Goal: Information Seeking & Learning: Check status

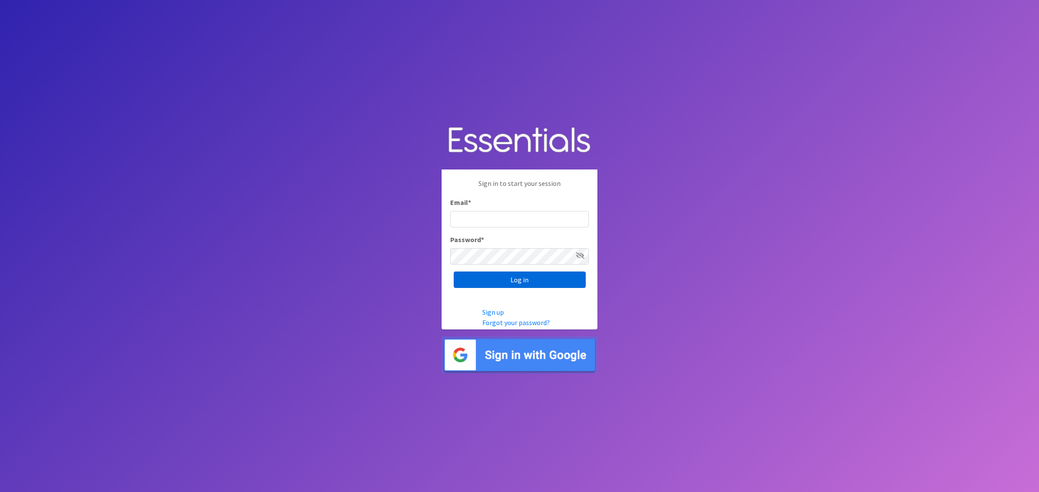
type input "shannon@HeartofOhiodiaperbank.org"
click at [518, 280] on input "Log in" at bounding box center [519, 280] width 132 height 16
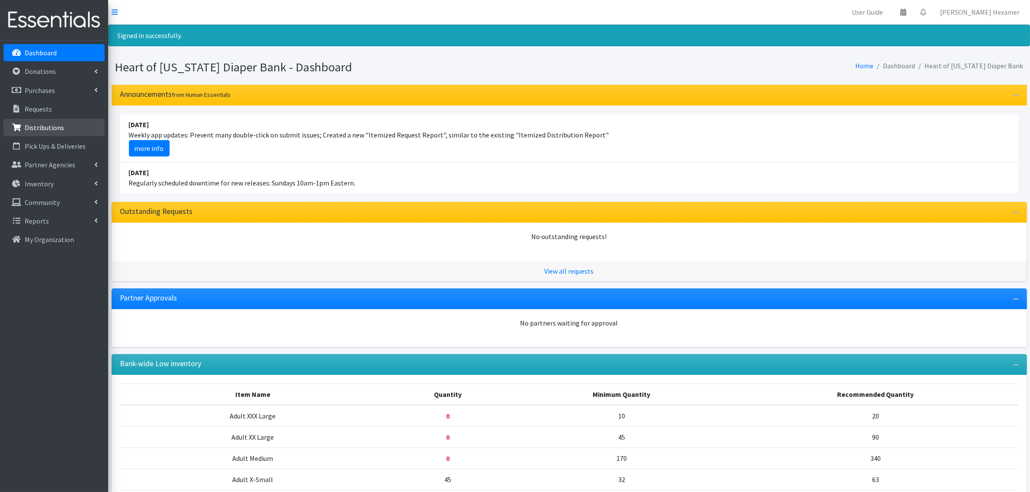
click at [32, 126] on p "Distributions" at bounding box center [44, 127] width 39 height 9
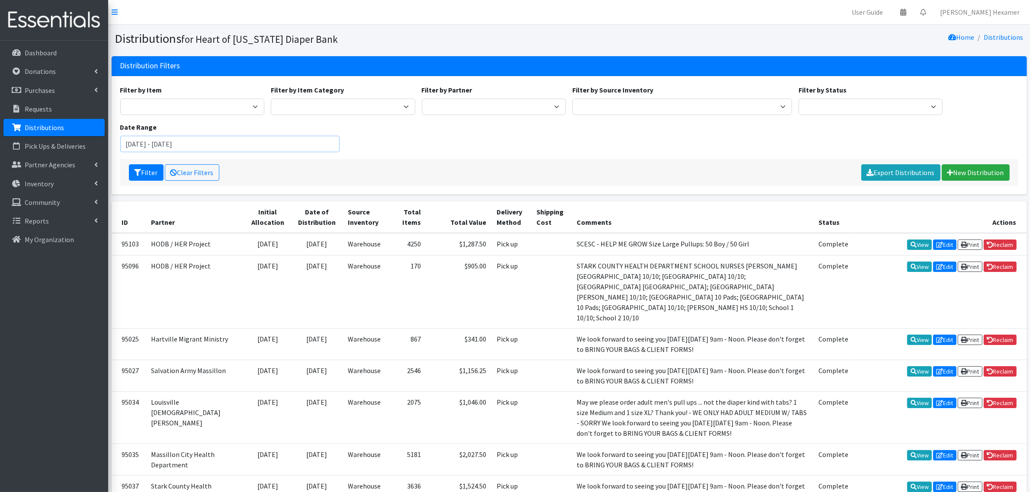
drag, startPoint x: 142, startPoint y: 143, endPoint x: 116, endPoint y: 141, distance: 25.6
click at [116, 141] on div "Filter by Item Adult Large Adult Medium Adult Small Adult X Large Adult X-Small…" at bounding box center [570, 135] width 916 height 119
drag, startPoint x: 203, startPoint y: 144, endPoint x: 165, endPoint y: 142, distance: 37.7
click at [165, 142] on input "July 1, 2025 - September 27, 2025" at bounding box center [230, 144] width 220 height 16
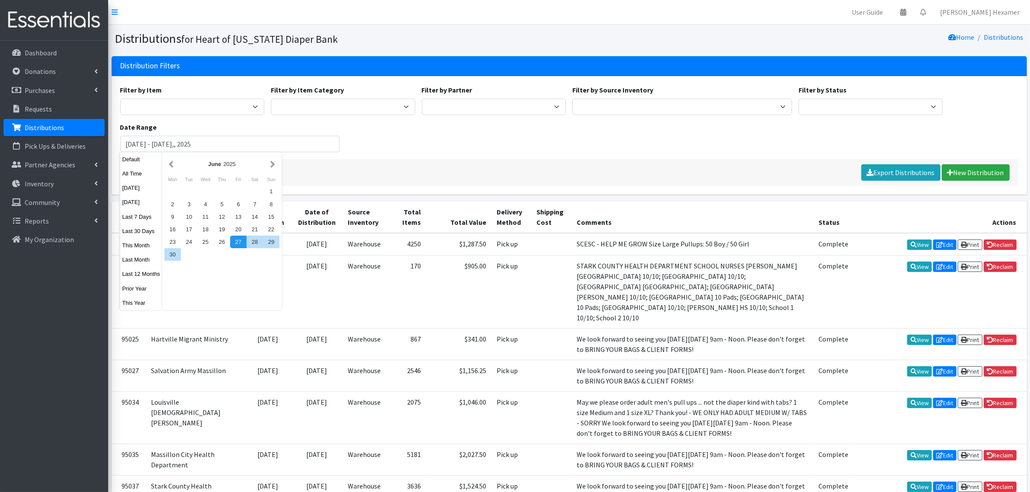
click at [395, 159] on div "Filter Clear Filters Export Distributions New Distribution" at bounding box center [569, 172] width 898 height 27
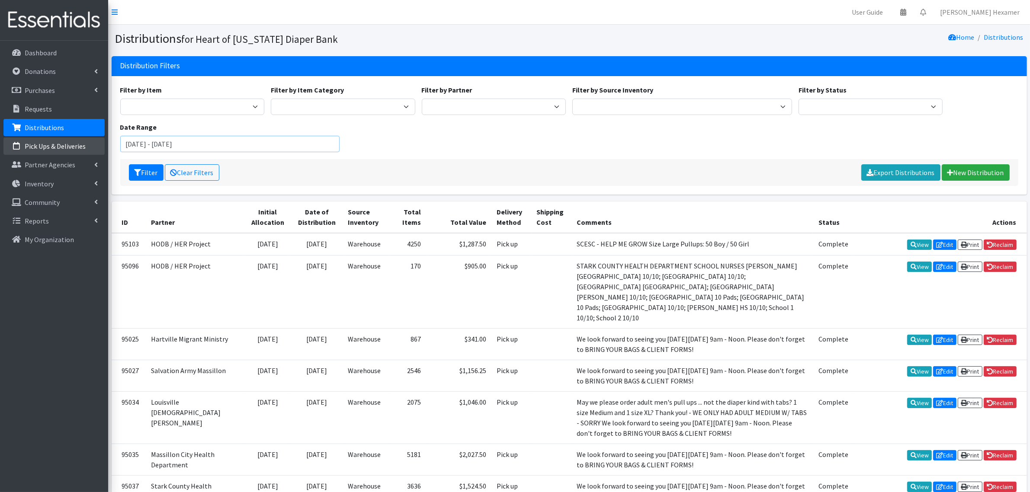
drag, startPoint x: 140, startPoint y: 141, endPoint x: 76, endPoint y: 142, distance: 64.0
drag, startPoint x: 195, startPoint y: 142, endPoint x: 165, endPoint y: 144, distance: 29.5
click at [165, 144] on input "July 1, 2025 - September 27, 2025" at bounding box center [230, 144] width 220 height 16
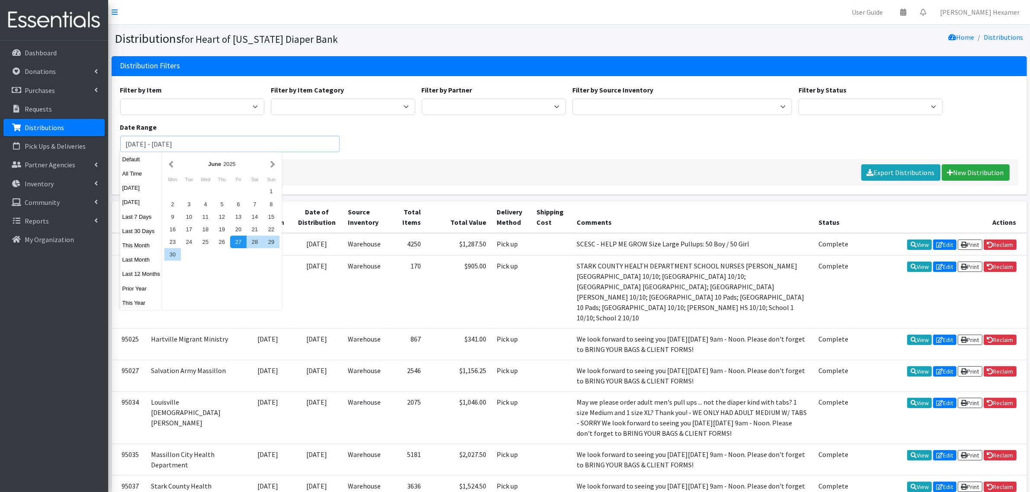
click at [257, 145] on input "July 1, 2025 - July 31, 2025" at bounding box center [230, 144] width 220 height 16
type input "July 1, 2025 - July 31, 2025"
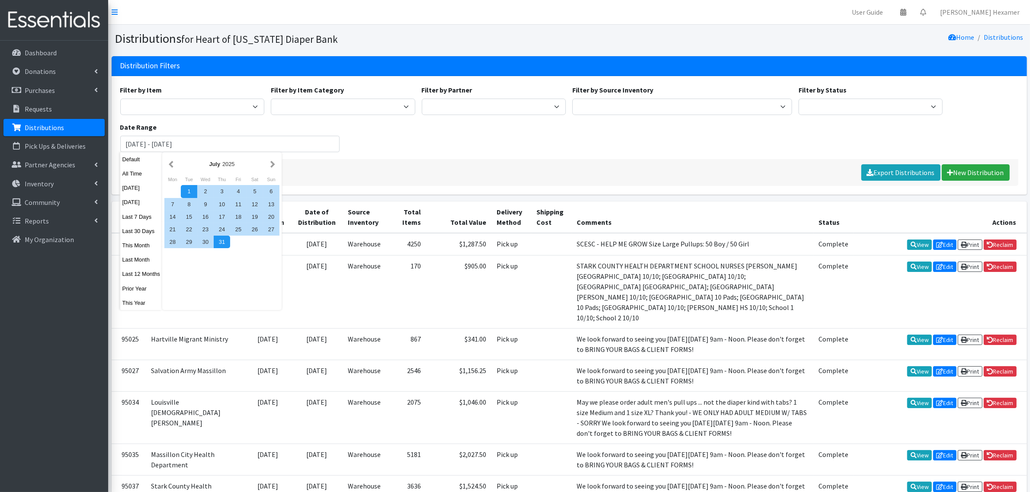
click at [353, 158] on div "Filter by Item Adult Large Adult Medium Adult Small Adult X Large Adult X-Small…" at bounding box center [569, 122] width 905 height 74
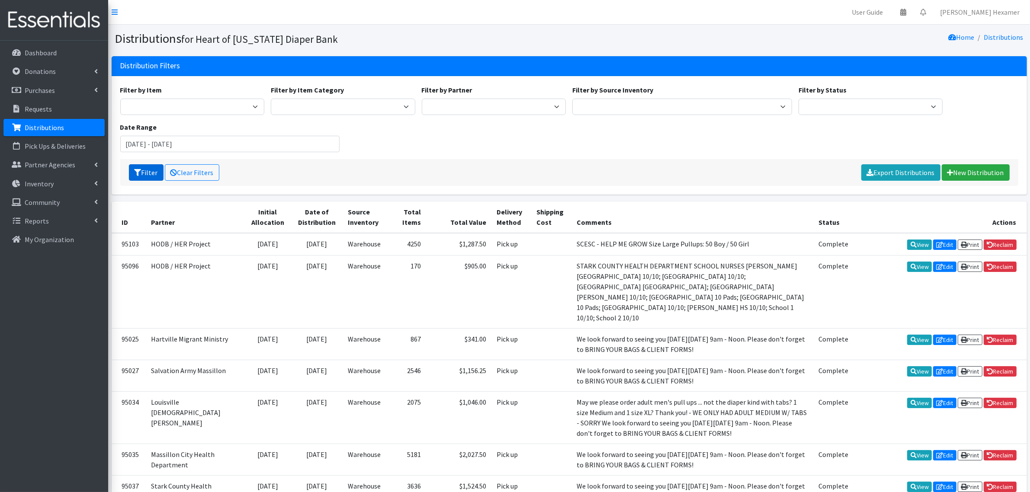
click at [142, 171] on button "Filter" at bounding box center [146, 172] width 35 height 16
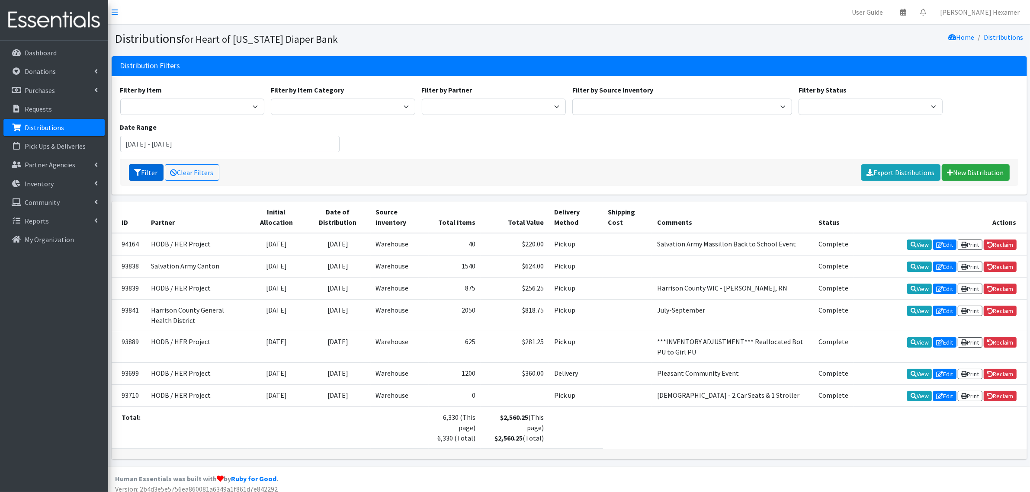
click at [146, 169] on button "Filter" at bounding box center [146, 172] width 35 height 16
click at [384, 105] on select "Period Supplies Adult Incontinence Diapers Wipes Pull- Ups" at bounding box center [343, 107] width 145 height 16
click at [492, 104] on select "Alliance Commons Belmont County Health Department Bridge Point Canal Fulton Spe…" at bounding box center [494, 107] width 145 height 16
click at [254, 105] on select "Adult Large Adult Medium Adult Small Adult X Large Adult X-Small Adult XX Large…" at bounding box center [192, 107] width 145 height 16
click at [225, 103] on select "Adult Large Adult Medium Adult Small Adult X Large Adult X-Small Adult XX Large…" at bounding box center [192, 107] width 145 height 16
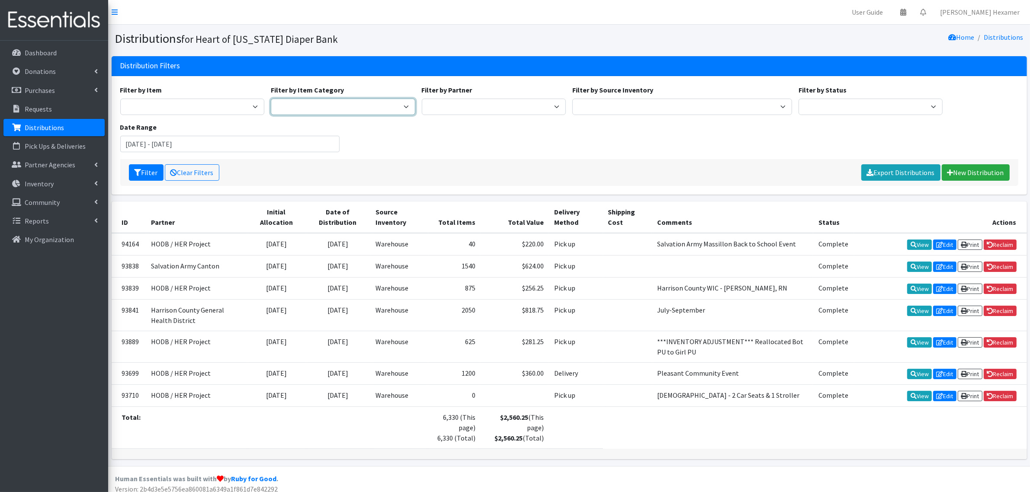
drag, startPoint x: 302, startPoint y: 107, endPoint x: 312, endPoint y: 107, distance: 10.0
click at [302, 107] on select "Period Supplies Adult Incontinence Diapers Wipes Pull- Ups" at bounding box center [343, 107] width 145 height 16
click at [447, 103] on select "Alliance Commons Belmont County Health Department Bridge Point Canal Fulton Spe…" at bounding box center [494, 107] width 145 height 16
click at [422, 99] on select "Alliance Commons Belmont County Health Department Bridge Point Canal Fulton Spe…" at bounding box center [494, 107] width 145 height 16
click at [143, 167] on button "Filter" at bounding box center [146, 172] width 35 height 16
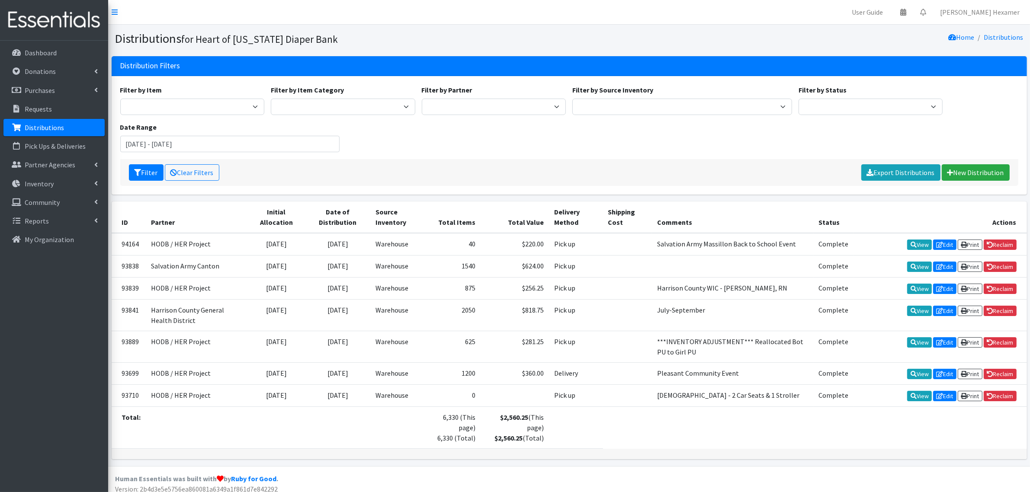
scroll to position [6, 0]
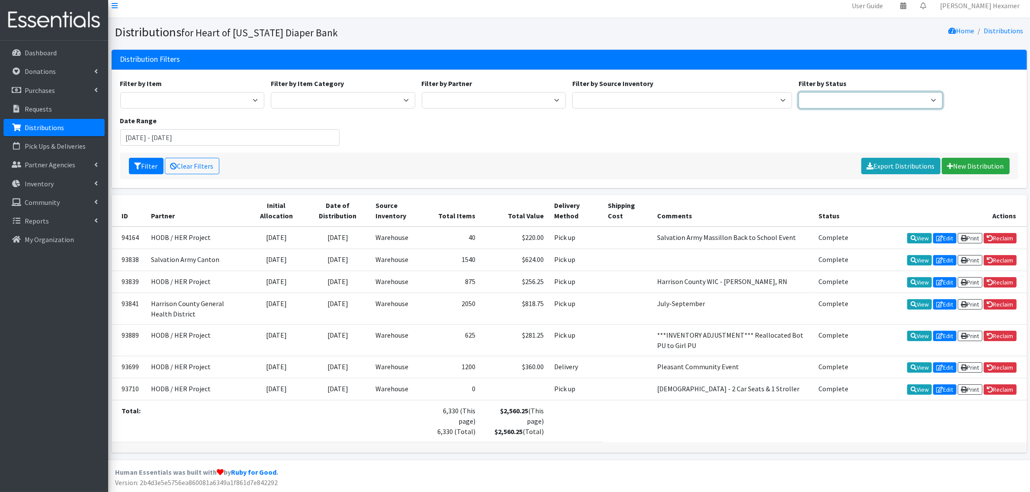
click at [855, 100] on select "Scheduled Complete" at bounding box center [871, 100] width 145 height 16
click at [799, 92] on select "Scheduled Complete" at bounding box center [871, 100] width 145 height 16
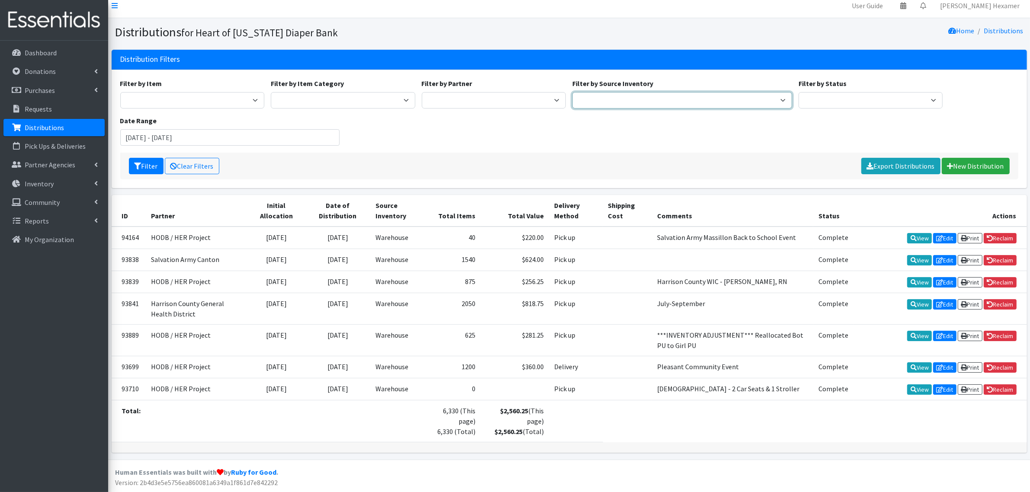
click at [723, 98] on select "Warehouse" at bounding box center [682, 100] width 220 height 16
click at [572, 92] on select "Warehouse" at bounding box center [682, 100] width 220 height 16
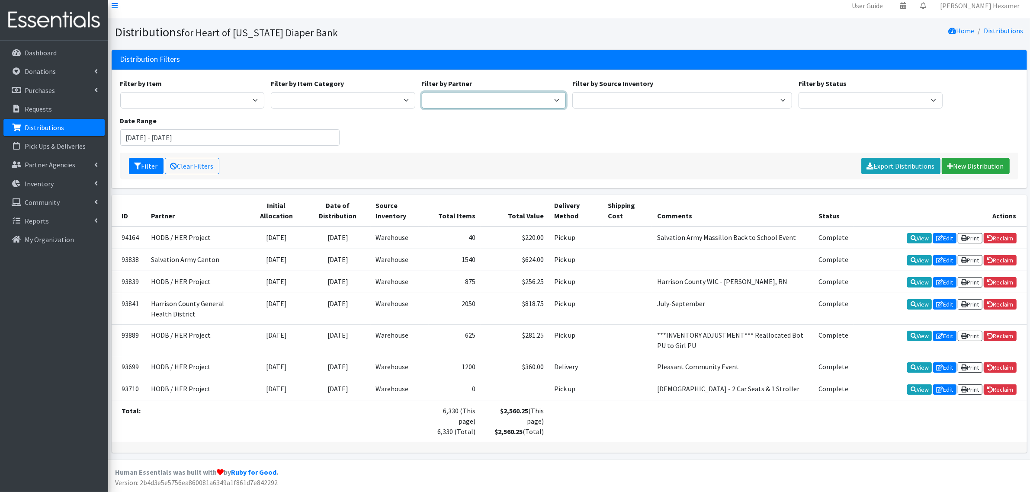
click at [550, 100] on select "Alliance Commons Belmont County Health Department Bridge Point Canal Fulton Spe…" at bounding box center [494, 100] width 145 height 16
click at [422, 92] on select "Alliance Commons Belmont County Health Department Bridge Point Canal Fulton Spe…" at bounding box center [494, 100] width 145 height 16
click at [231, 101] on select "Adult Large Adult Medium Adult Small Adult X Large Adult X-Small Adult XX Large…" at bounding box center [192, 100] width 145 height 16
click at [120, 92] on select "Adult Large Adult Medium Adult Small Adult X Large Adult X-Small Adult XX Large…" at bounding box center [192, 100] width 145 height 16
click at [353, 125] on div "Filter by Item Adult Large Adult Medium Adult Small Adult X Large Adult X-Small…" at bounding box center [569, 115] width 905 height 74
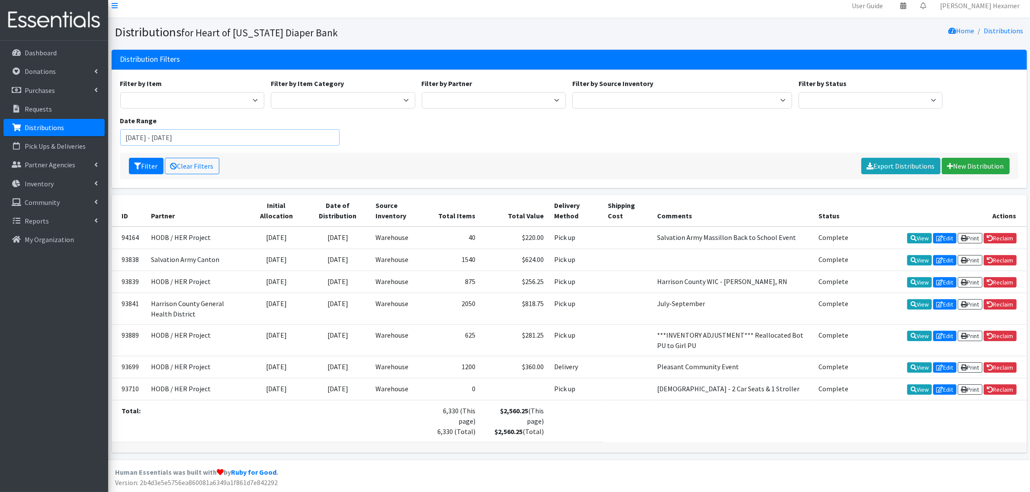
click at [176, 138] on input "July 1, 2025 - July 31, 2025" at bounding box center [230, 137] width 220 height 16
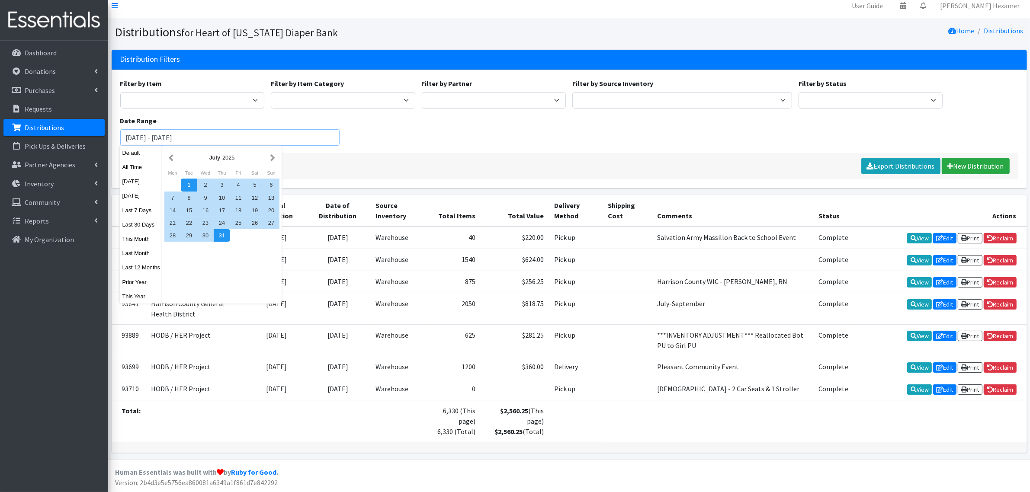
click at [230, 141] on input "July 1, 2025 - August 31, 2025" at bounding box center [230, 137] width 220 height 16
type input "July 1, 2025 - August 31, 2025"
click at [370, 151] on div "Filter by Item Adult Large Adult Medium Adult Small Adult X Large Adult X-Small…" at bounding box center [569, 115] width 905 height 74
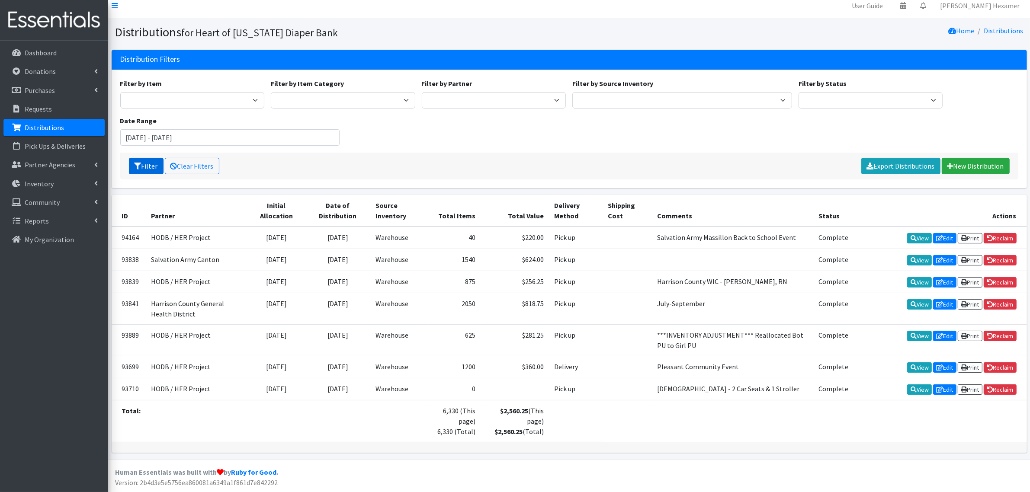
click at [137, 166] on icon "submit" at bounding box center [138, 166] width 7 height 7
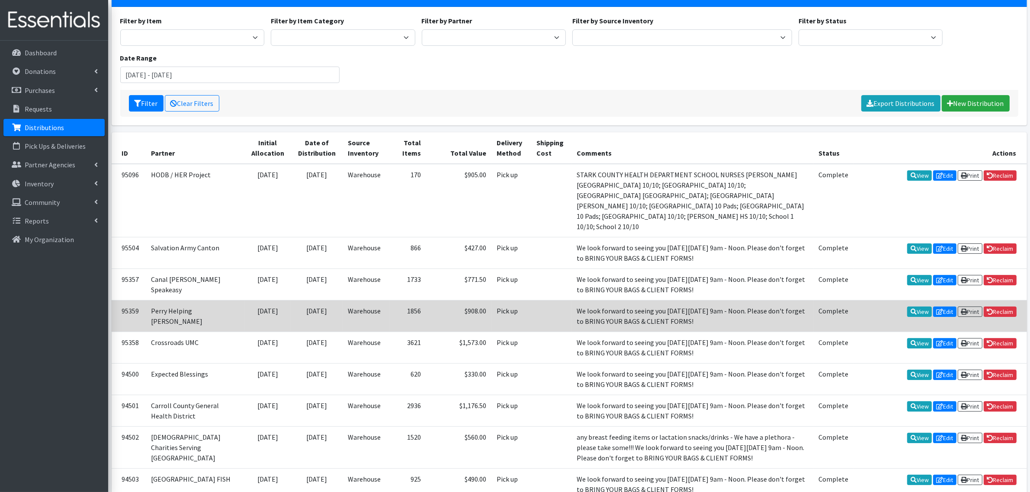
scroll to position [15, 0]
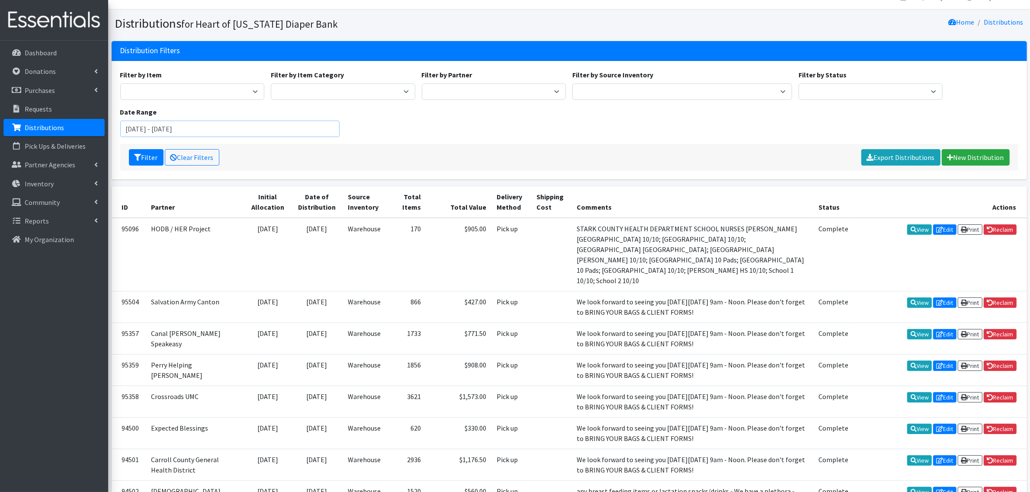
drag, startPoint x: 159, startPoint y: 128, endPoint x: 118, endPoint y: 126, distance: 41.6
click at [118, 126] on div "Date Range [DATE] - [DATE]" at bounding box center [230, 122] width 226 height 30
click at [187, 128] on input "[DATE] - [DATE]" at bounding box center [230, 129] width 220 height 16
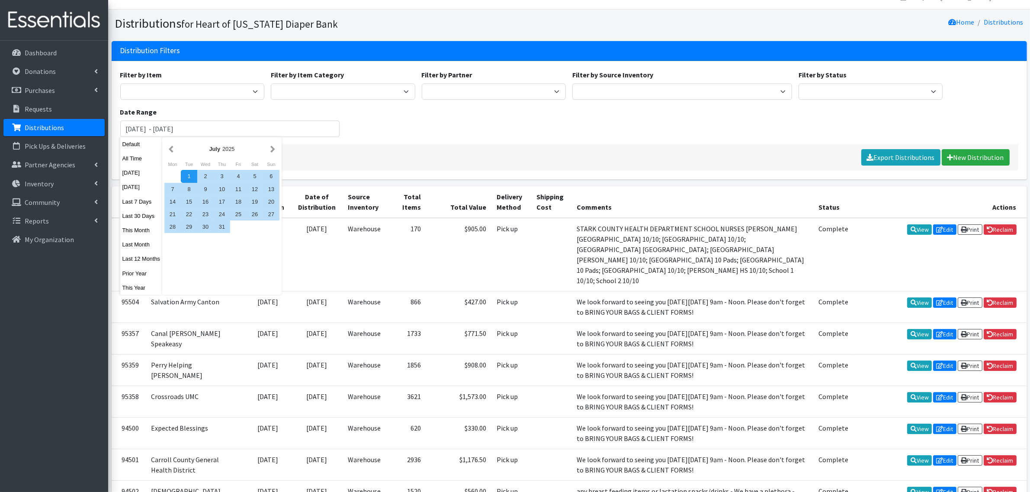
click at [488, 144] on div "Filter Clear Filters Export Distributions New Distribution" at bounding box center [569, 157] width 898 height 27
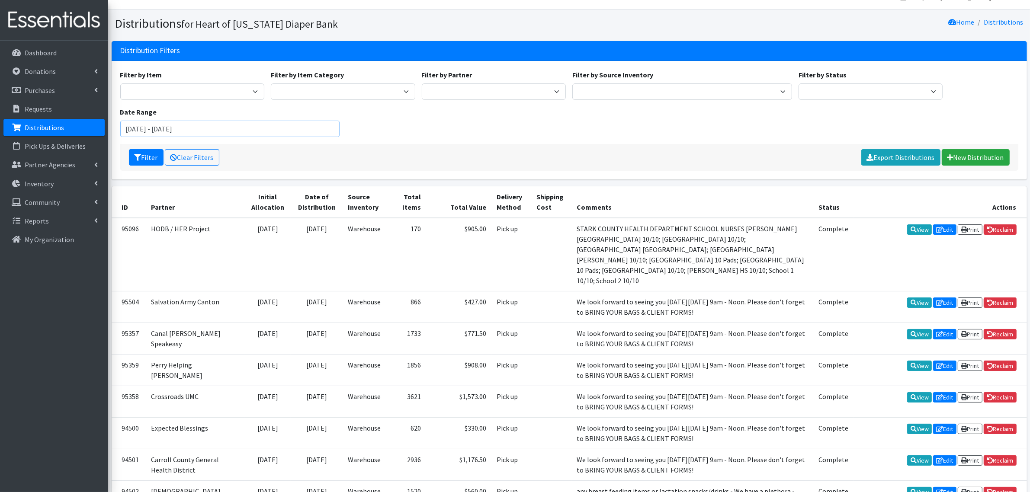
drag, startPoint x: 219, startPoint y: 127, endPoint x: 23, endPoint y: 120, distance: 195.7
click at [185, 130] on input "[DATE] - [DATE]" at bounding box center [230, 129] width 220 height 16
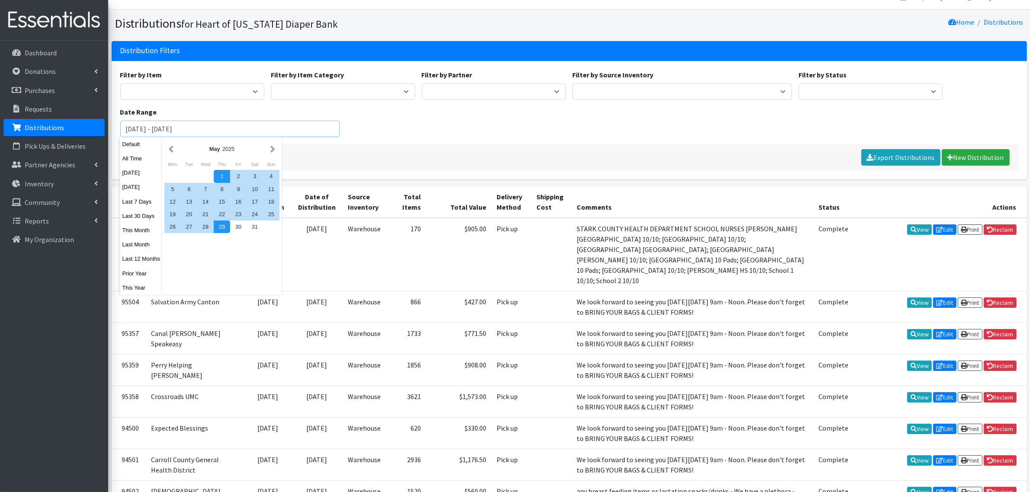
type input "[DATE] - [DATE]"
click at [387, 138] on div "Filter by Item Adult Large Adult Medium Adult Small Adult X Large Adult X-Small…" at bounding box center [569, 107] width 905 height 74
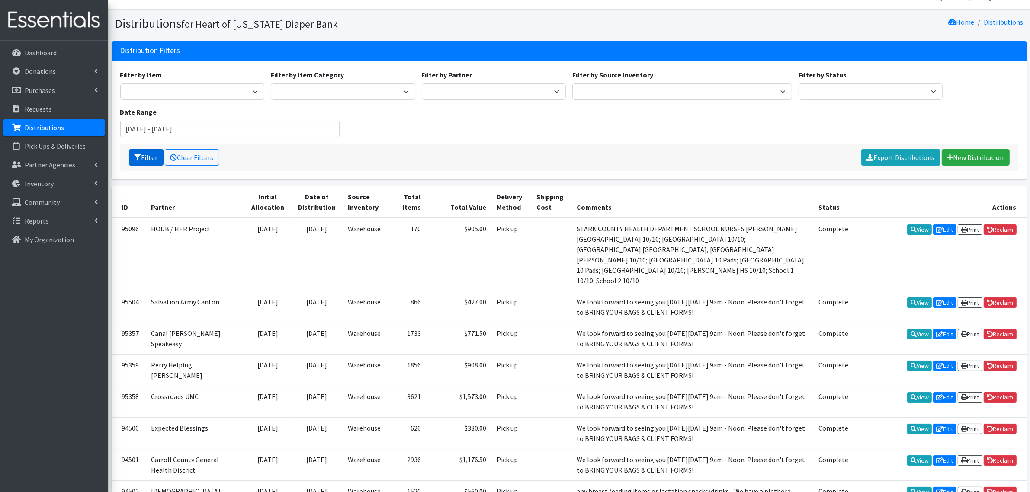
click at [154, 156] on button "Filter" at bounding box center [146, 157] width 35 height 16
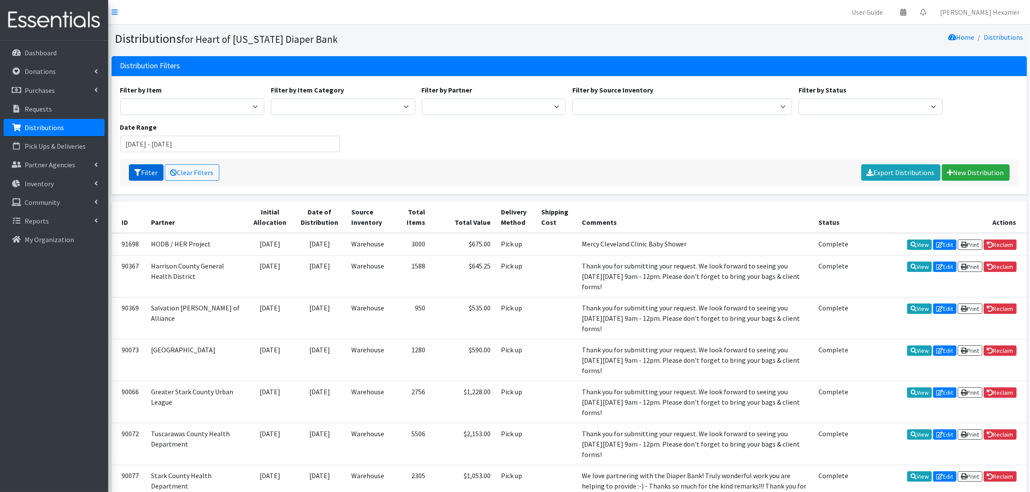
click at [152, 164] on button "Filter" at bounding box center [146, 172] width 35 height 16
drag, startPoint x: 139, startPoint y: 145, endPoint x: 122, endPoint y: 144, distance: 17.3
click at [118, 138] on div "Date Range May 1, 2025 - May 31, 2025" at bounding box center [230, 137] width 226 height 30
click at [178, 144] on input "April 1, 2025 - May 31, 2025" at bounding box center [230, 144] width 220 height 16
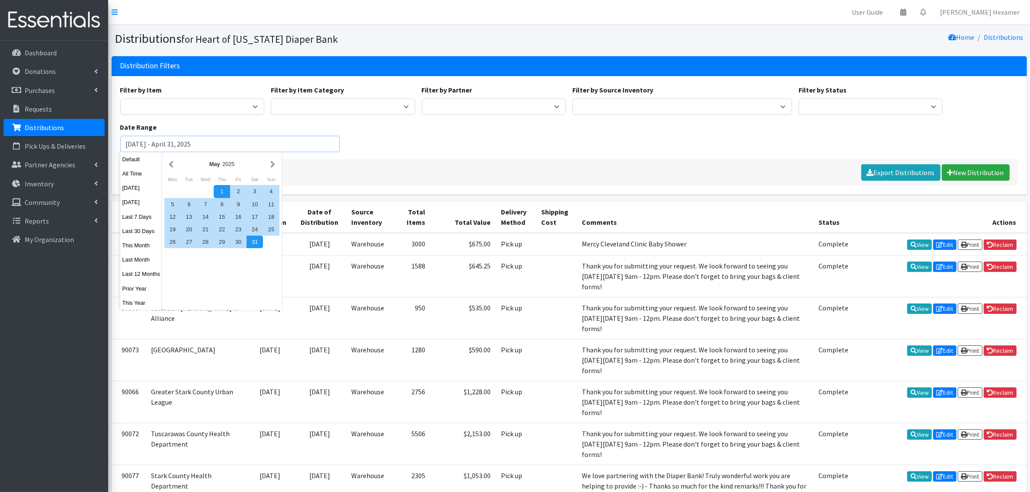
click at [306, 147] on input "April 1, 2025 - April 31, 2025" at bounding box center [230, 144] width 220 height 16
click at [328, 171] on div "Filter Clear Filters Export Distributions New Distribution" at bounding box center [569, 172] width 898 height 27
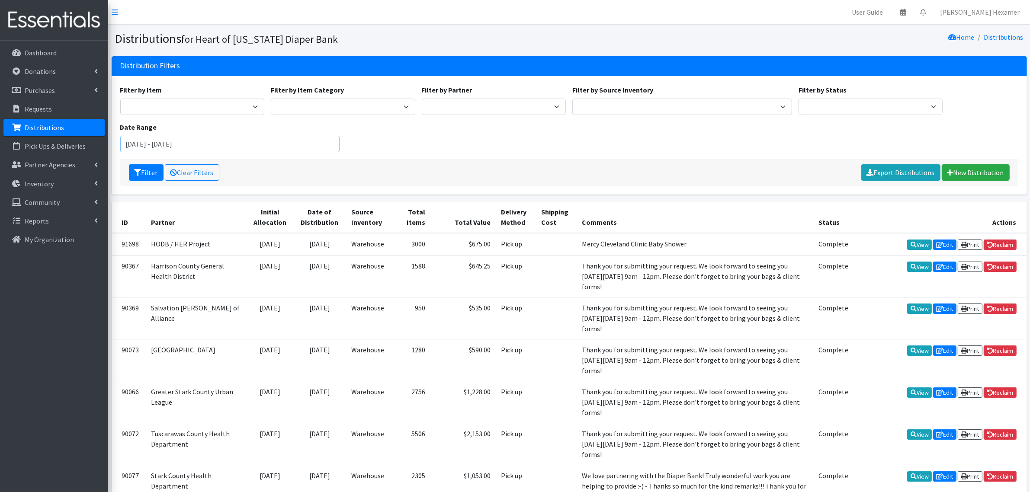
drag, startPoint x: 226, startPoint y: 141, endPoint x: 0, endPoint y: 126, distance: 226.4
click at [185, 146] on input "April 1, 2025 - April 20, 2025" at bounding box center [230, 144] width 220 height 16
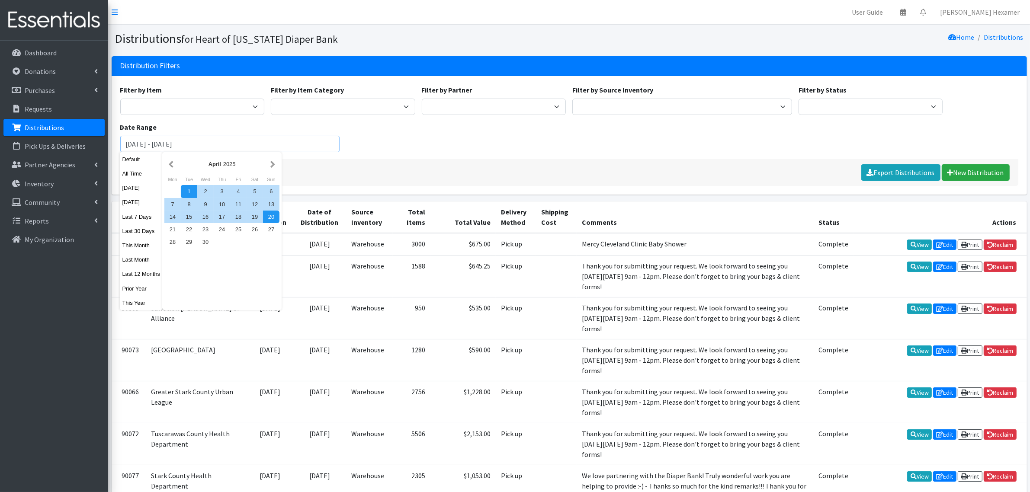
type input "April 1, 2025 - April 30, 2025"
click at [412, 157] on div "Filter by Item Adult Large Adult Medium Adult Small Adult X Large Adult X-Small…" at bounding box center [569, 122] width 905 height 74
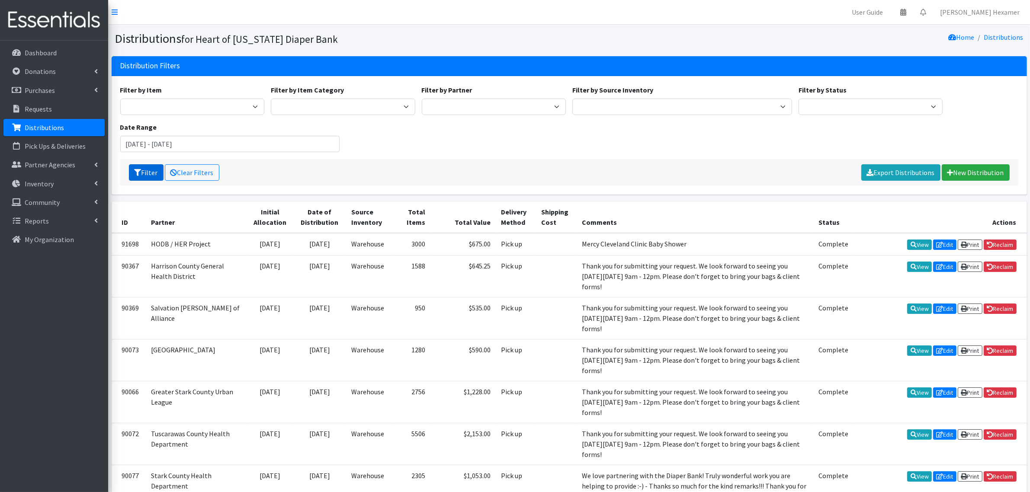
click at [141, 171] on icon "submit" at bounding box center [138, 172] width 7 height 7
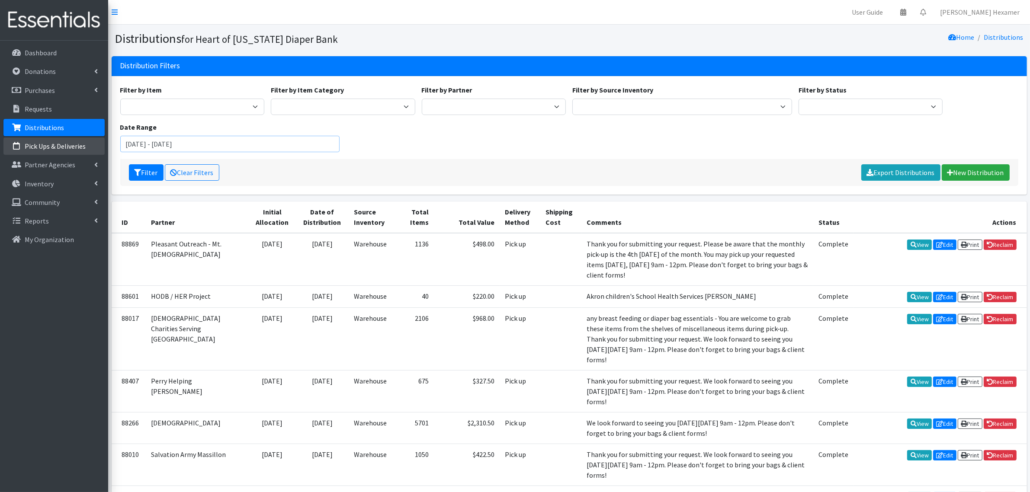
drag, startPoint x: 140, startPoint y: 143, endPoint x: 104, endPoint y: 142, distance: 35.5
click at [185, 142] on input "March 1, 2025 - April 30, 2025" at bounding box center [230, 144] width 220 height 16
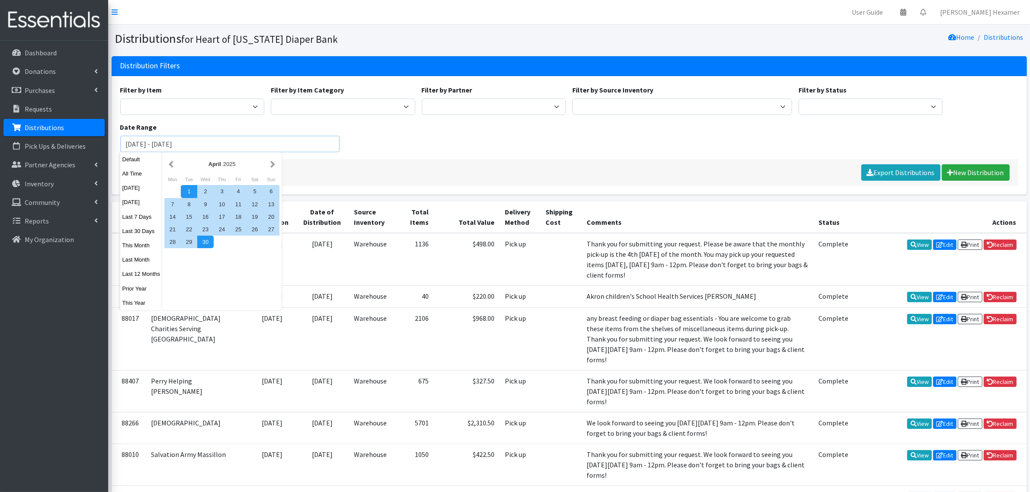
click at [196, 144] on input "March 1, 2025 - March 30, 2025" at bounding box center [230, 144] width 220 height 16
type input "March 1, 2025 - March 31, 2025"
click at [386, 140] on div "Filter by Item Adult Large Adult Medium Adult Small Adult X Large Adult X-Small…" at bounding box center [569, 122] width 905 height 74
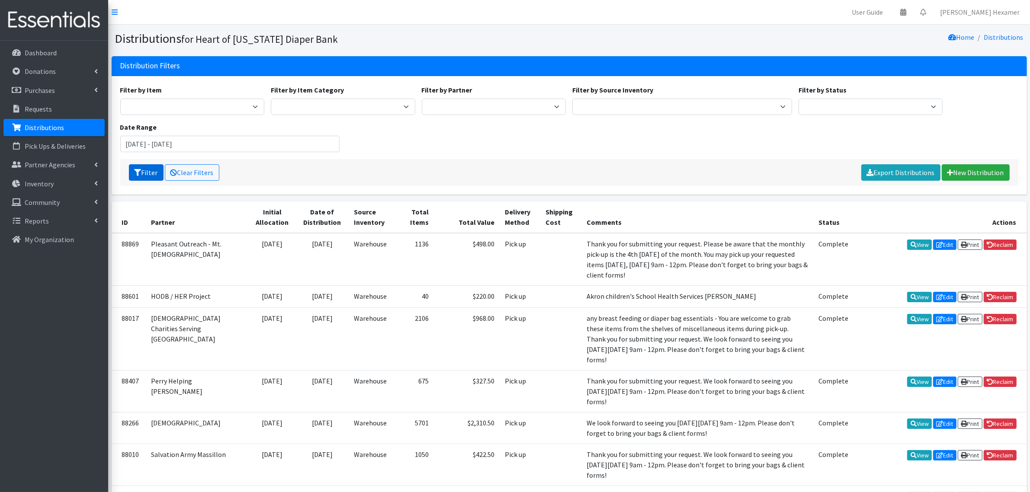
click at [144, 171] on button "Filter" at bounding box center [146, 172] width 35 height 16
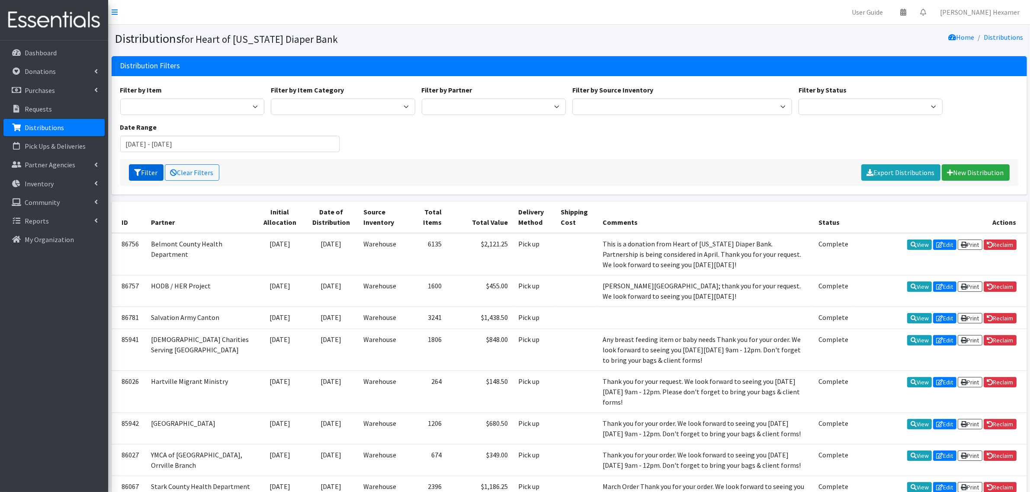
click at [144, 171] on button "Filter" at bounding box center [146, 172] width 35 height 16
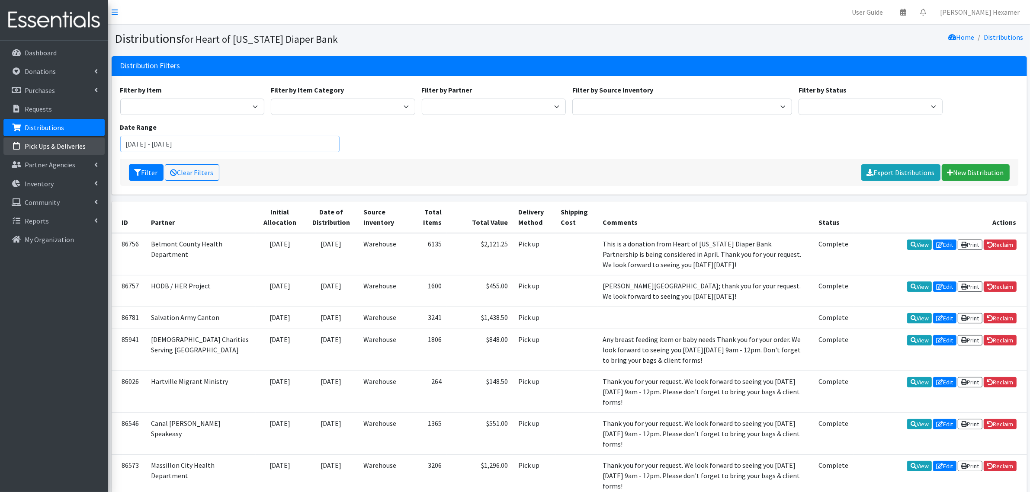
drag, startPoint x: 144, startPoint y: 143, endPoint x: 76, endPoint y: 145, distance: 68.0
drag, startPoint x: 199, startPoint y: 142, endPoint x: 180, endPoint y: 144, distance: 19.1
click at [180, 144] on input "February 1, 2025 - March 31, 2025" at bounding box center [230, 144] width 220 height 16
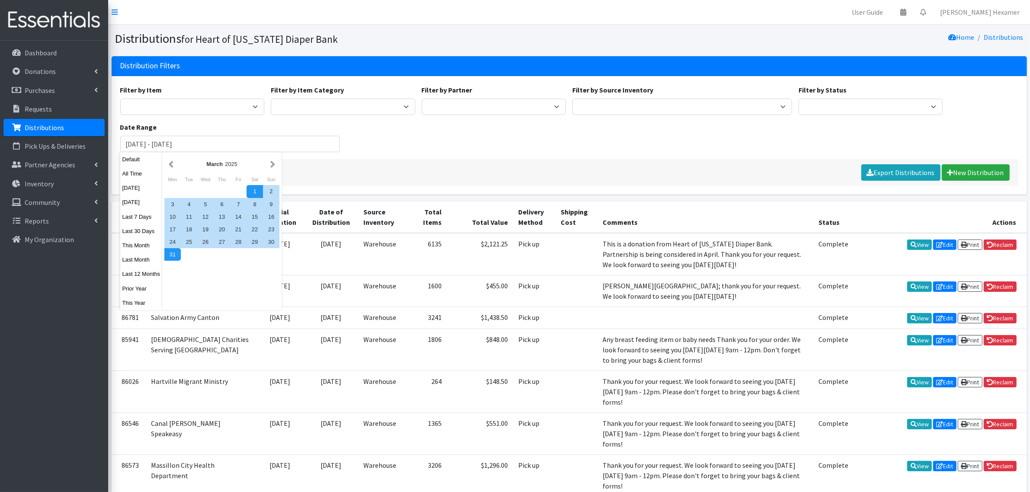
click at [380, 141] on div "Filter by Item Adult Large Adult Medium Adult Small Adult X Large Adult X-Small…" at bounding box center [569, 122] width 905 height 74
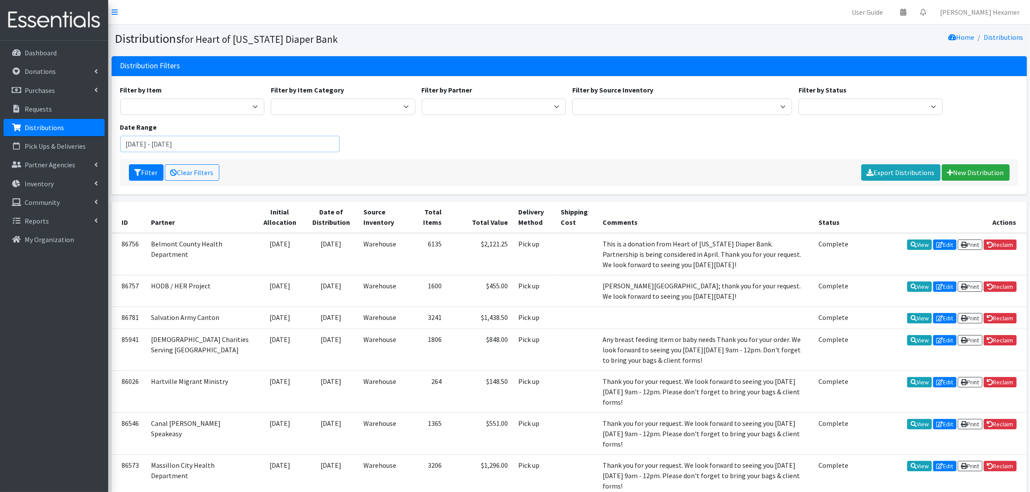
drag, startPoint x: 225, startPoint y: 146, endPoint x: 0, endPoint y: 150, distance: 225.1
type input "February 1, 2025 - February 28, 2025"
click at [145, 169] on button "Filter" at bounding box center [146, 172] width 35 height 16
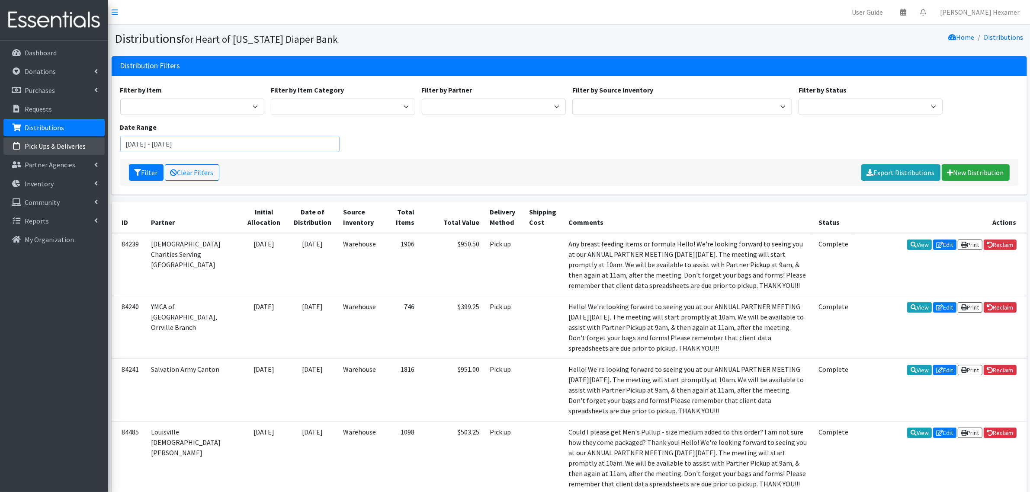
drag, startPoint x: 248, startPoint y: 141, endPoint x: 52, endPoint y: 142, distance: 196.0
click at [197, 146] on input "[DATE] - [DATE]" at bounding box center [230, 144] width 220 height 16
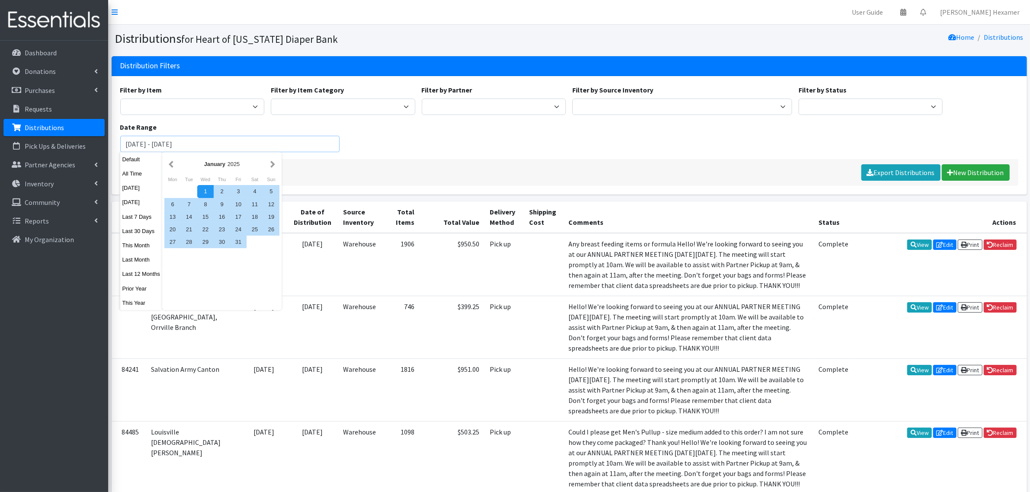
type input "[DATE] - [DATE]"
click at [409, 128] on div "Filter by Item Adult Large Adult Medium Adult Small Adult X Large Adult X-Small…" at bounding box center [569, 122] width 905 height 74
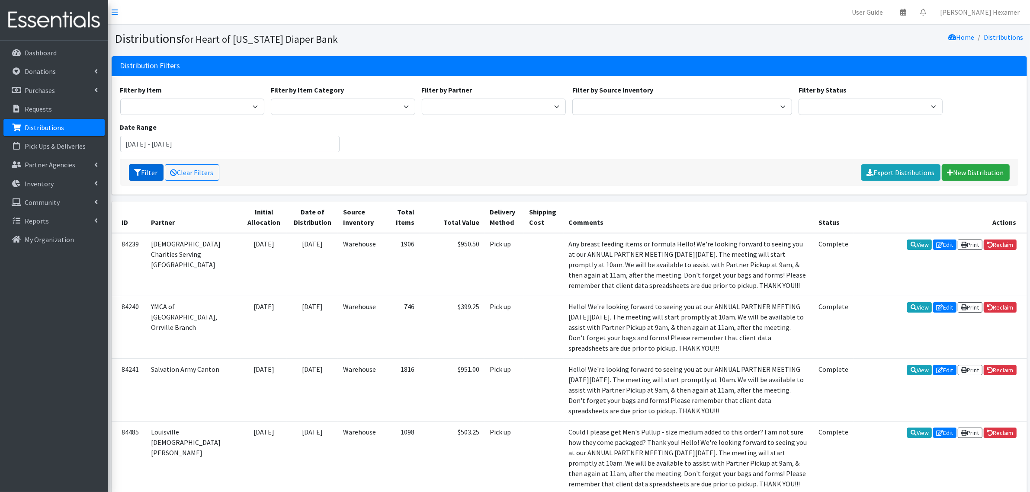
click at [154, 169] on button "Filter" at bounding box center [146, 172] width 35 height 16
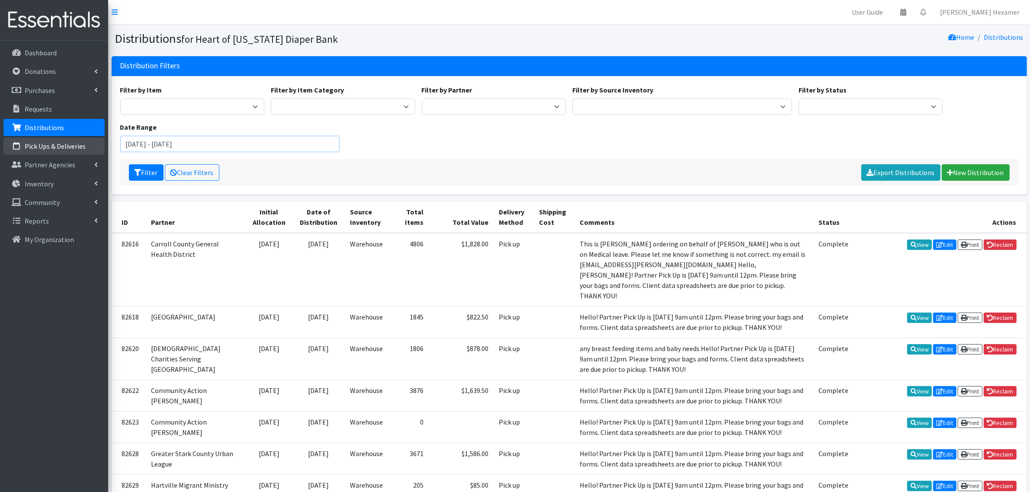
drag, startPoint x: 150, startPoint y: 143, endPoint x: 100, endPoint y: 141, distance: 49.8
click at [191, 144] on input "June 1, 2025 - January 30, 2025" at bounding box center [230, 144] width 220 height 16
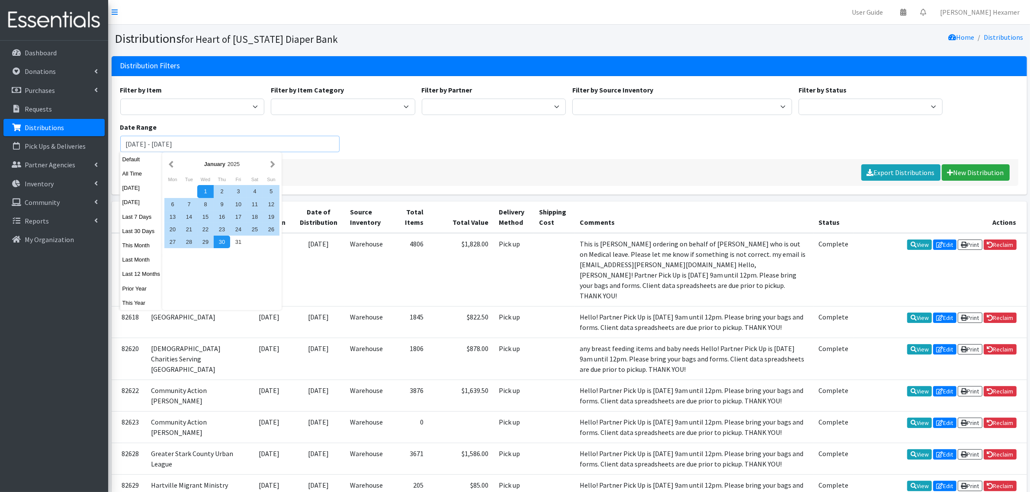
drag, startPoint x: 187, startPoint y: 144, endPoint x: 200, endPoint y: 134, distance: 16.4
click at [187, 144] on input "June 1, 2025 - July 30, 2025" at bounding box center [230, 144] width 220 height 16
type input "[DATE] - [DATE]"
click at [384, 154] on div "Filter by Item Adult Large Adult Medium Adult Small Adult X Large Adult X-Small…" at bounding box center [569, 122] width 905 height 74
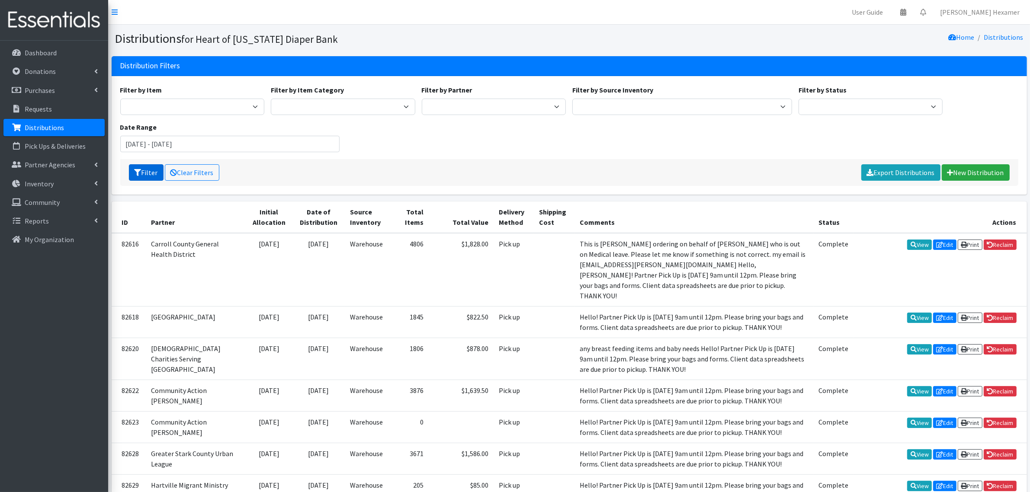
click at [147, 175] on button "Filter" at bounding box center [146, 172] width 35 height 16
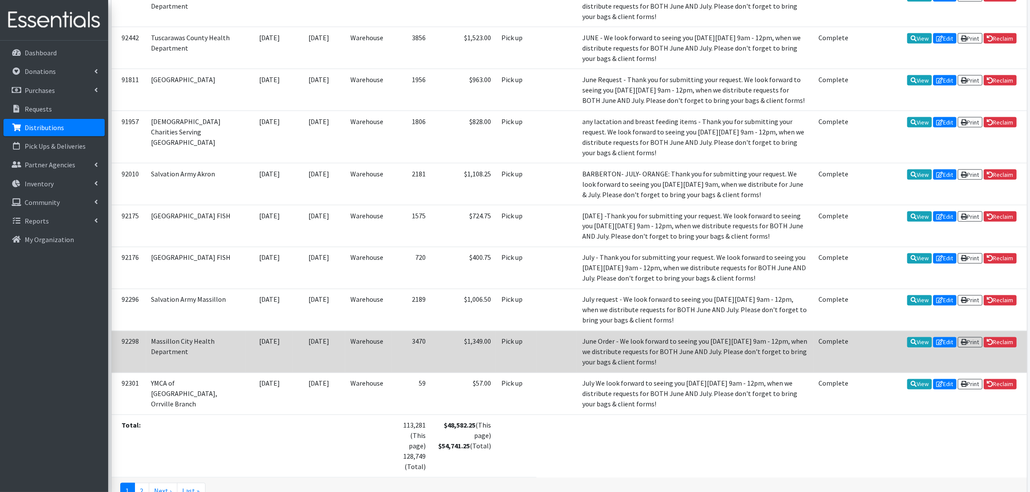
scroll to position [1901, 0]
